Goal: Information Seeking & Learning: Learn about a topic

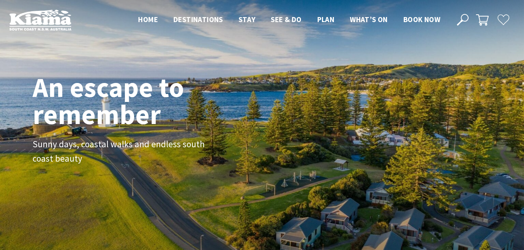
scroll to position [132, 530]
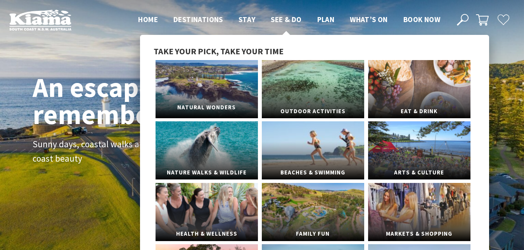
click at [245, 109] on span "Natural Wonders" at bounding box center [207, 108] width 102 height 14
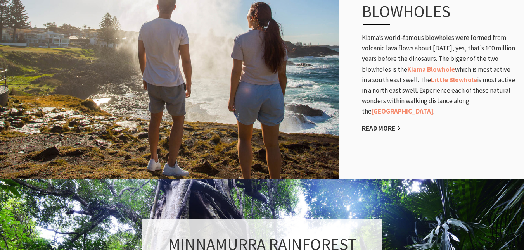
scroll to position [450, 0]
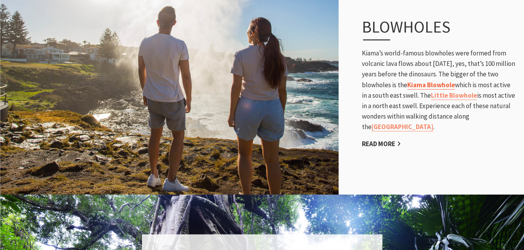
click at [455, 84] on link "Kiama Blowhole" at bounding box center [432, 85] width 48 height 9
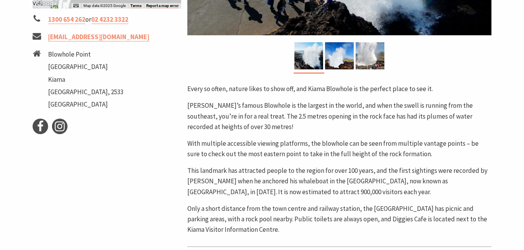
scroll to position [311, 0]
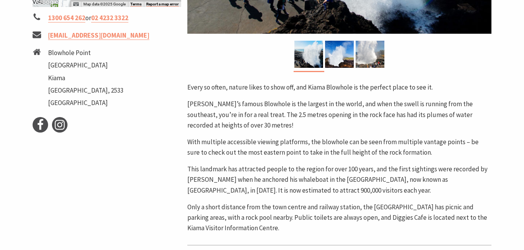
click at [420, 67] on div at bounding box center [340, 56] width 304 height 31
drag, startPoint x: 499, startPoint y: 30, endPoint x: 504, endPoint y: 17, distance: 13.5
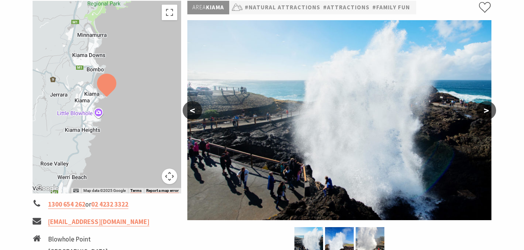
scroll to position [128, 0]
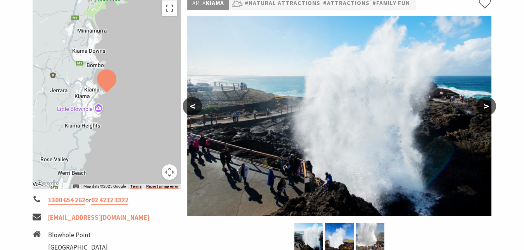
click at [488, 105] on button ">" at bounding box center [486, 106] width 19 height 19
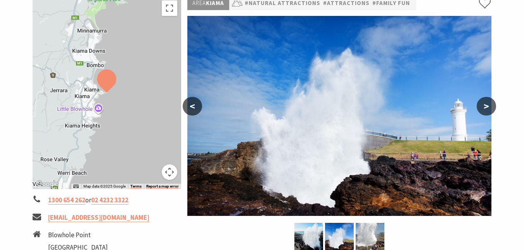
click at [487, 105] on button ">" at bounding box center [486, 106] width 19 height 19
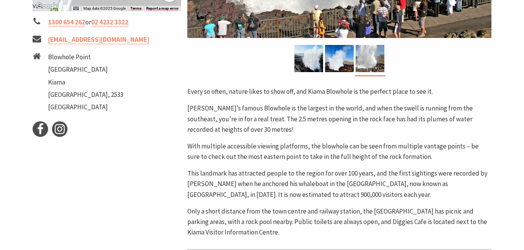
scroll to position [348, 0]
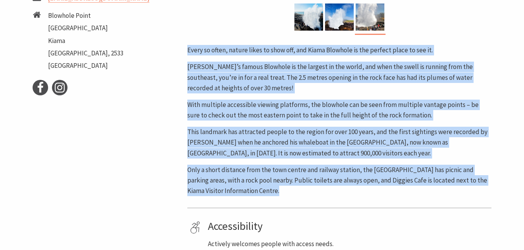
drag, startPoint x: 186, startPoint y: 51, endPoint x: 308, endPoint y: 199, distance: 191.7
click at [308, 199] on div "Area Kiama #Natural Attractions #Attractions #Family Fun < > Every so often, na…" at bounding box center [339, 61] width 311 height 568
copy div "Every so often, nature likes to show off, and Kiama Blowhole is the perfect pla…"
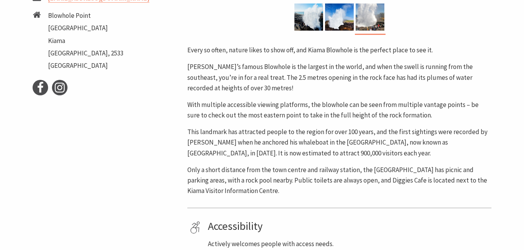
click at [111, 227] on div "← Move left → Move right ↑ Move up ↓ Move down + Zoom in - Zoom out Home Jump l…" at bounding box center [107, 61] width 155 height 568
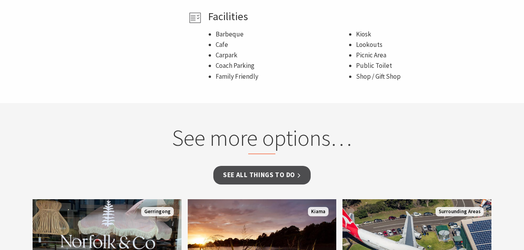
scroll to position [612, 0]
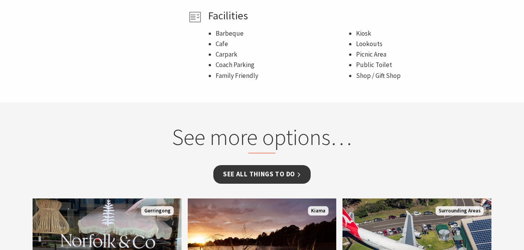
click at [280, 177] on link "See all Things To Do" at bounding box center [262, 174] width 97 height 18
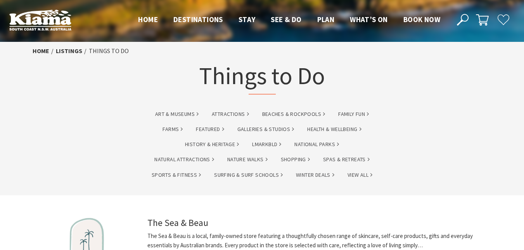
scroll to position [16, 0]
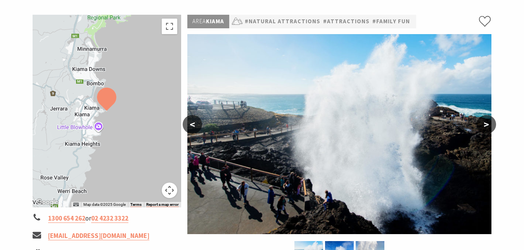
scroll to position [114, 0]
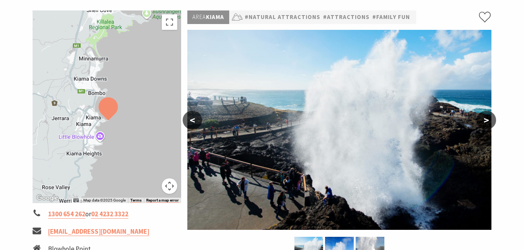
drag, startPoint x: 165, startPoint y: 163, endPoint x: 170, endPoint y: 182, distance: 18.9
click at [170, 182] on div "Map Data Map data ©2025 Google Map data ©2025 Google 2 km Click to toggle betwe…" at bounding box center [107, 106] width 149 height 193
